Goal: Information Seeking & Learning: Understand process/instructions

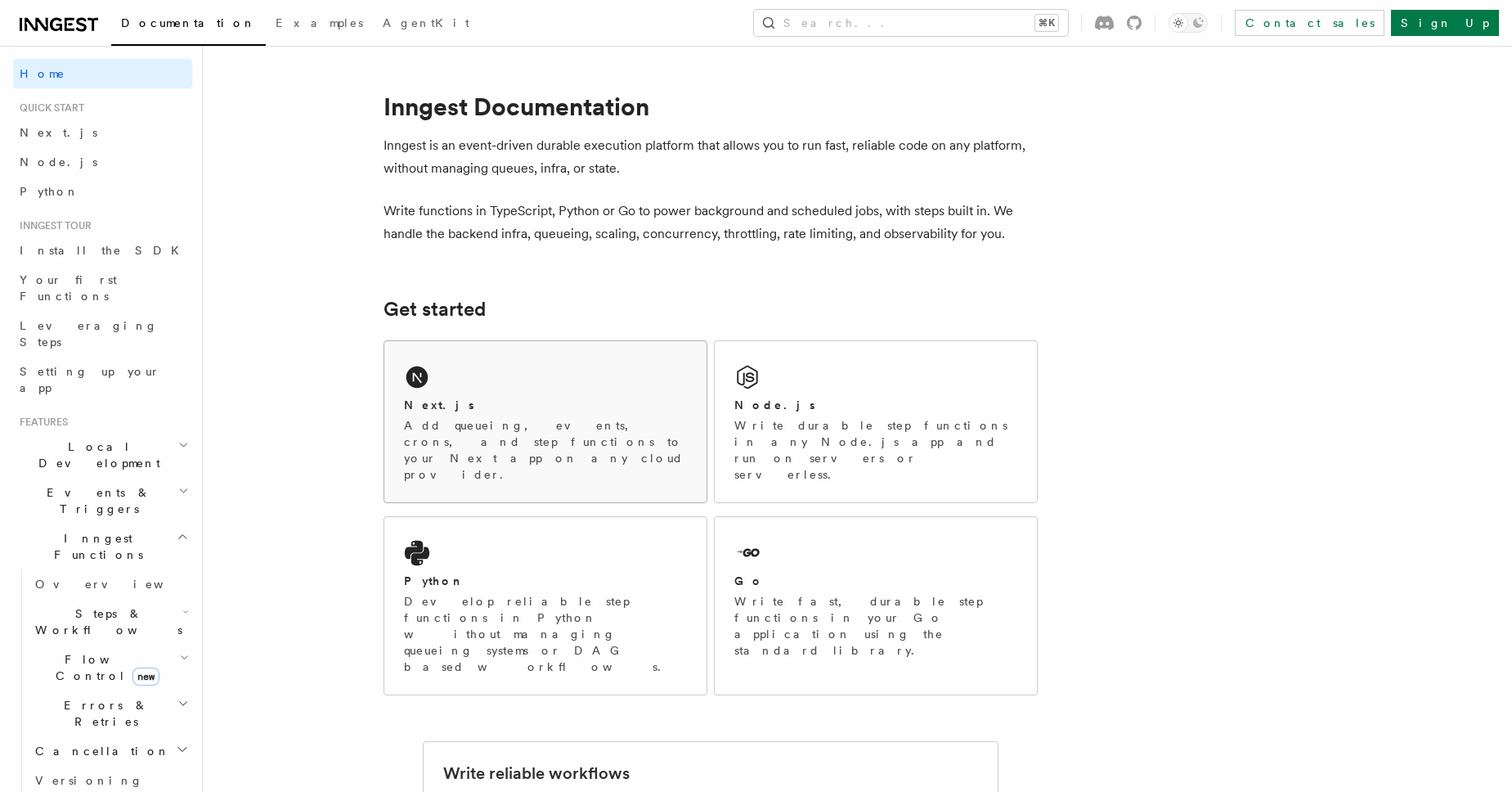
click at [467, 414] on div "Next.js Add queueing, events, crons, and step functions to your Next app on any…" at bounding box center [545, 439] width 283 height 86
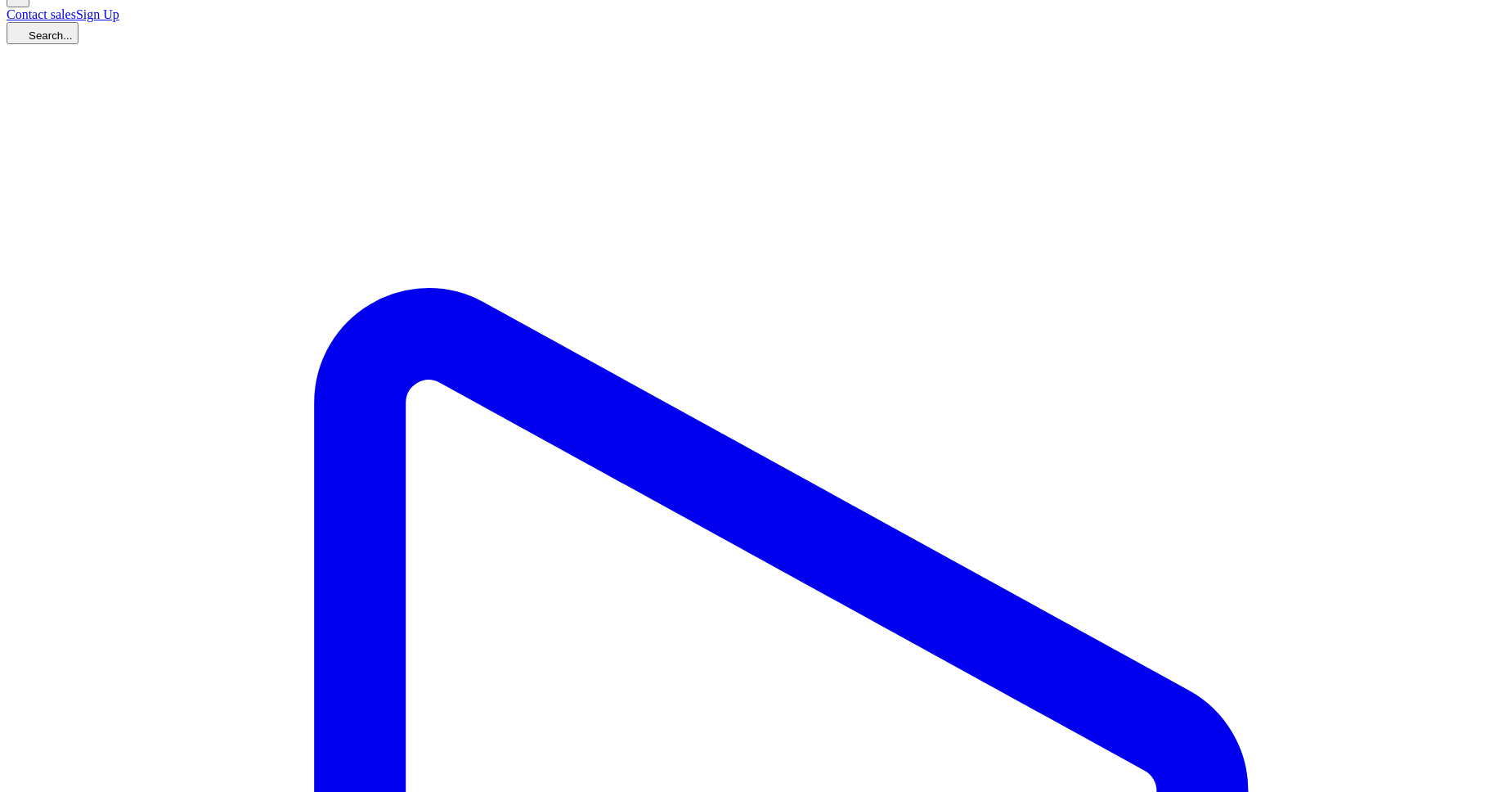
scroll to position [244, 0]
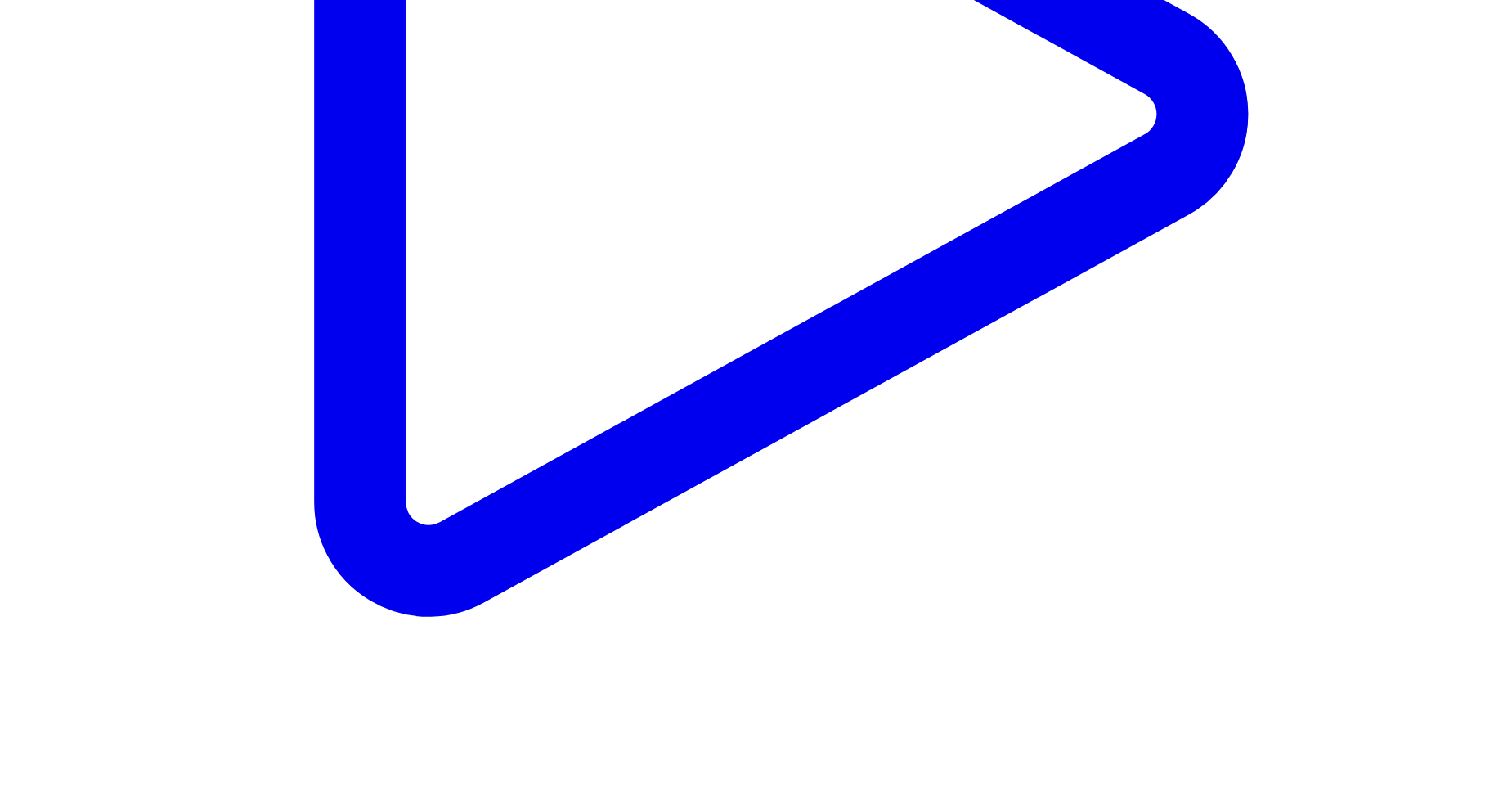
scroll to position [947, 0]
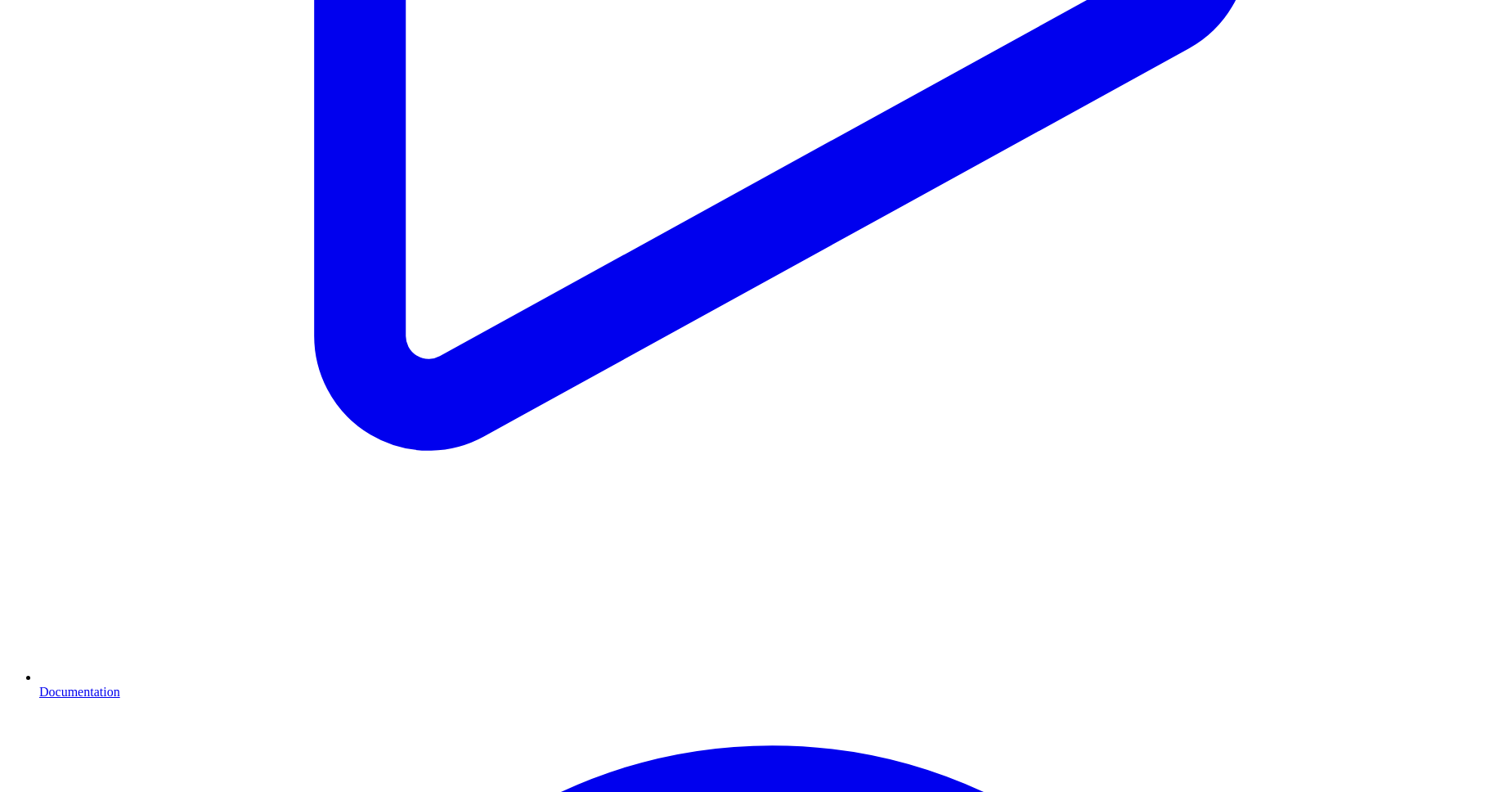
scroll to position [1090, 0]
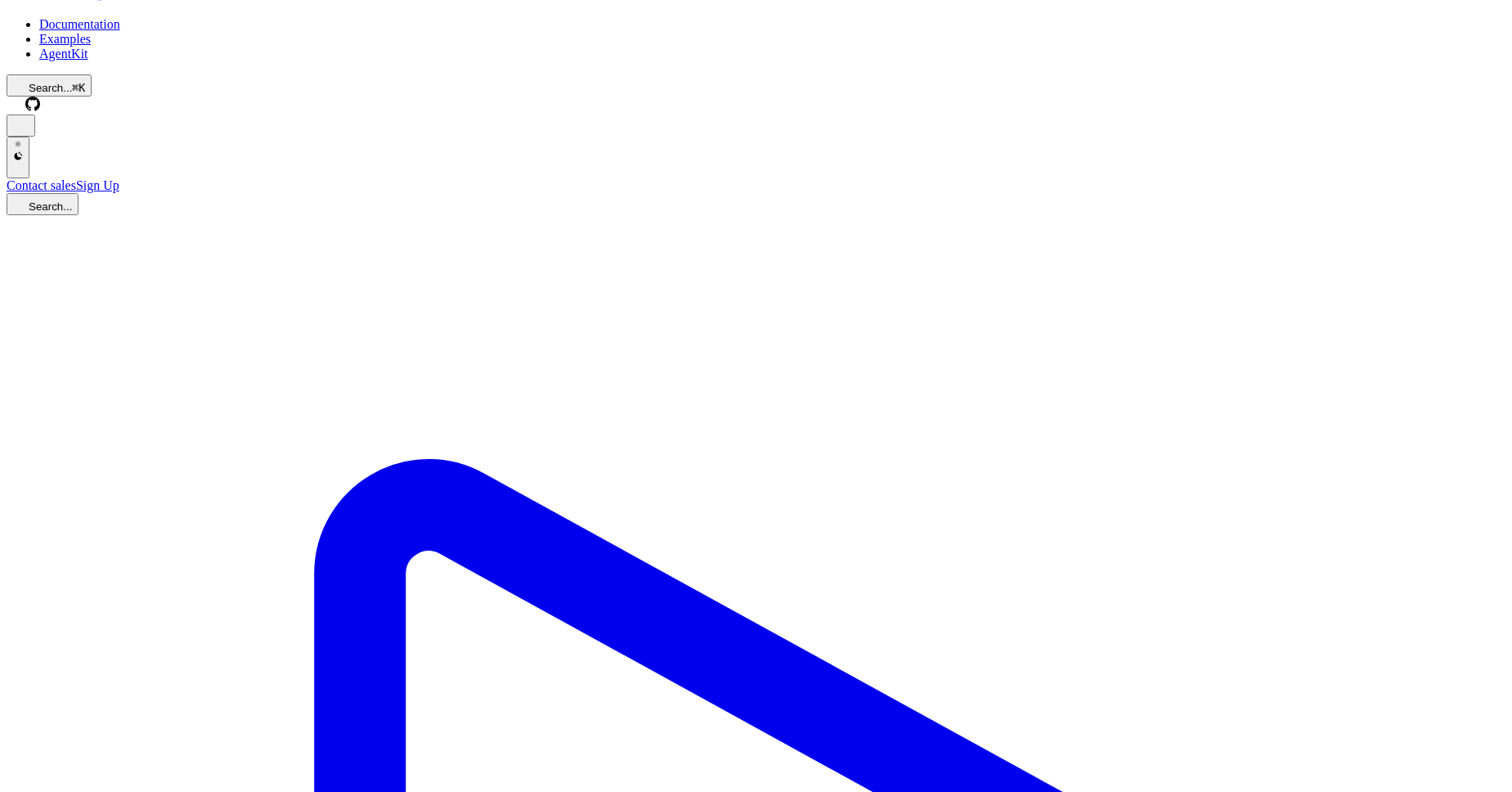
scroll to position [0, 0]
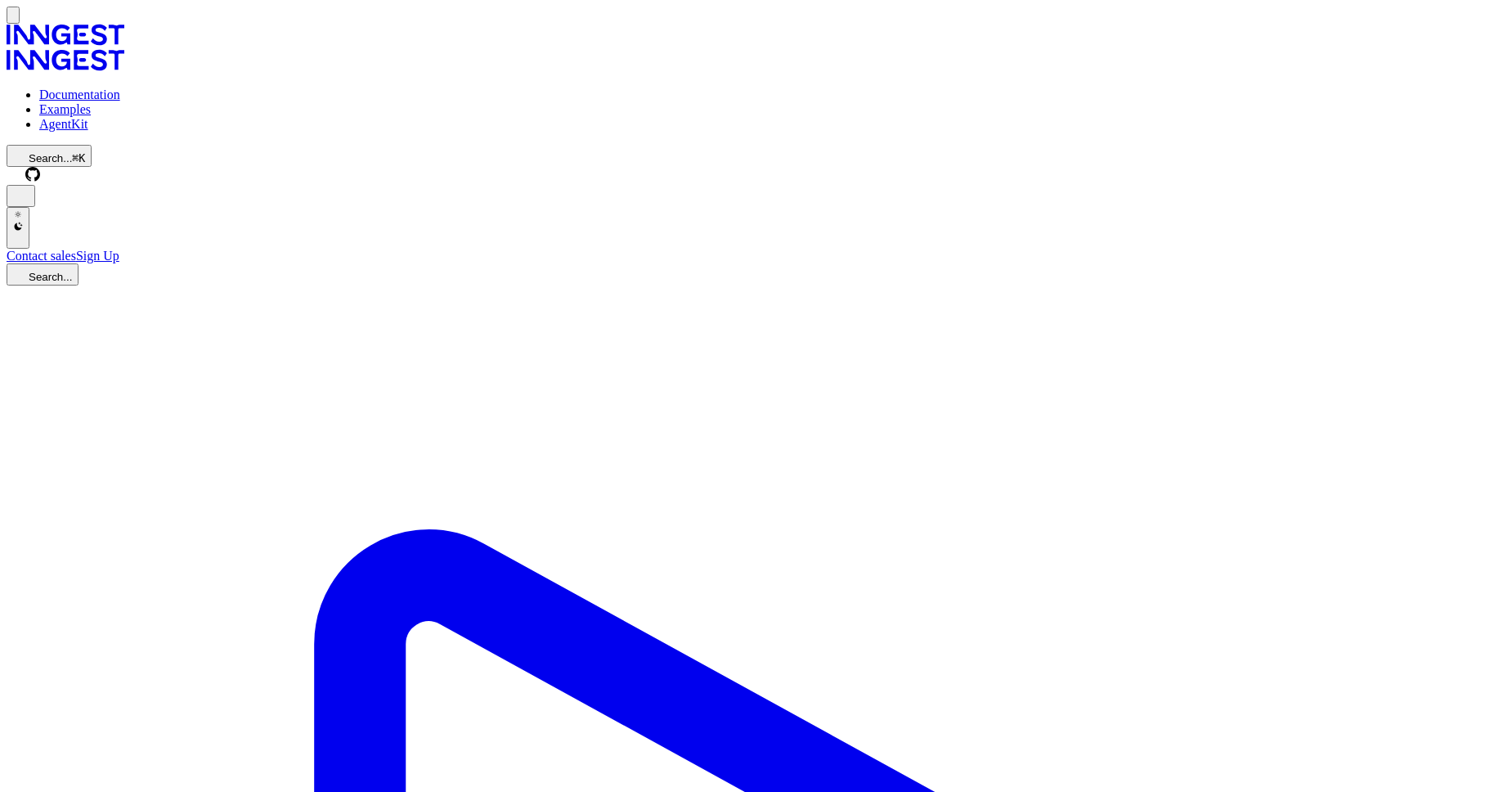
drag, startPoint x: 404, startPoint y: 238, endPoint x: 611, endPoint y: 246, distance: 207.2
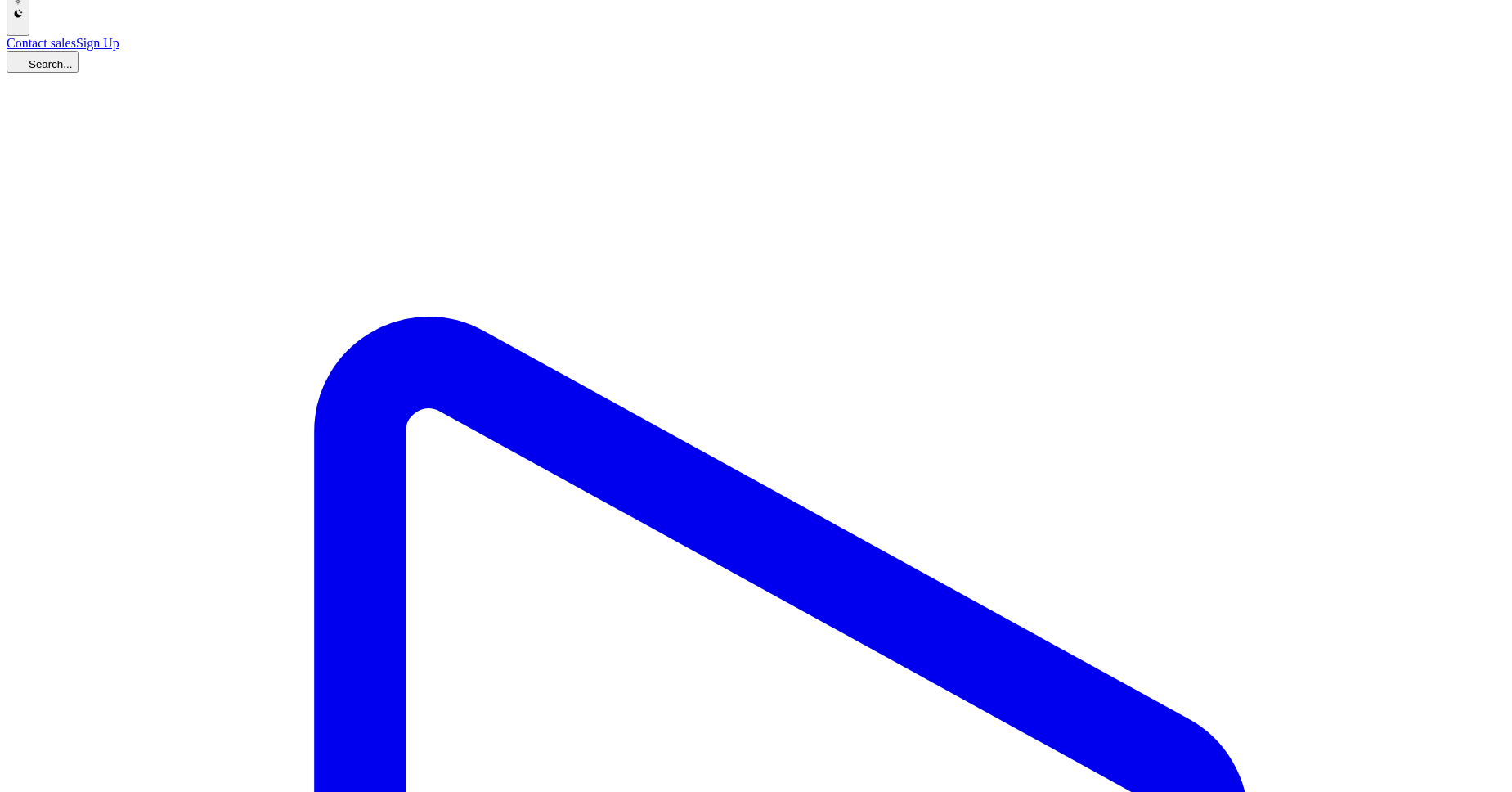
scroll to position [210, 0]
